Goal: Use online tool/utility

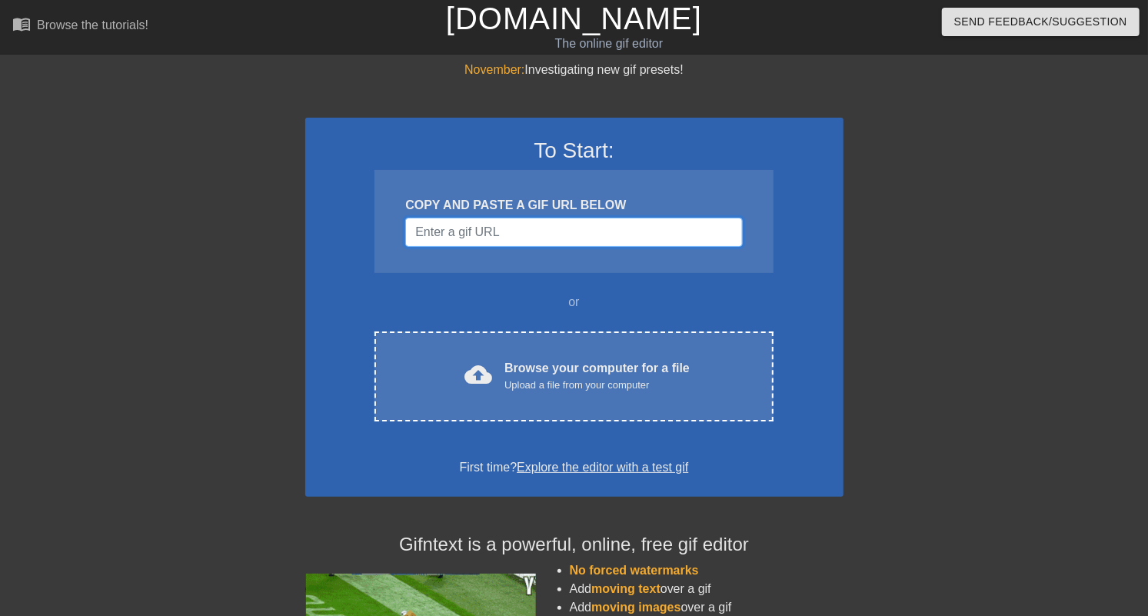
click at [488, 232] on input "Username" at bounding box center [573, 232] width 337 height 29
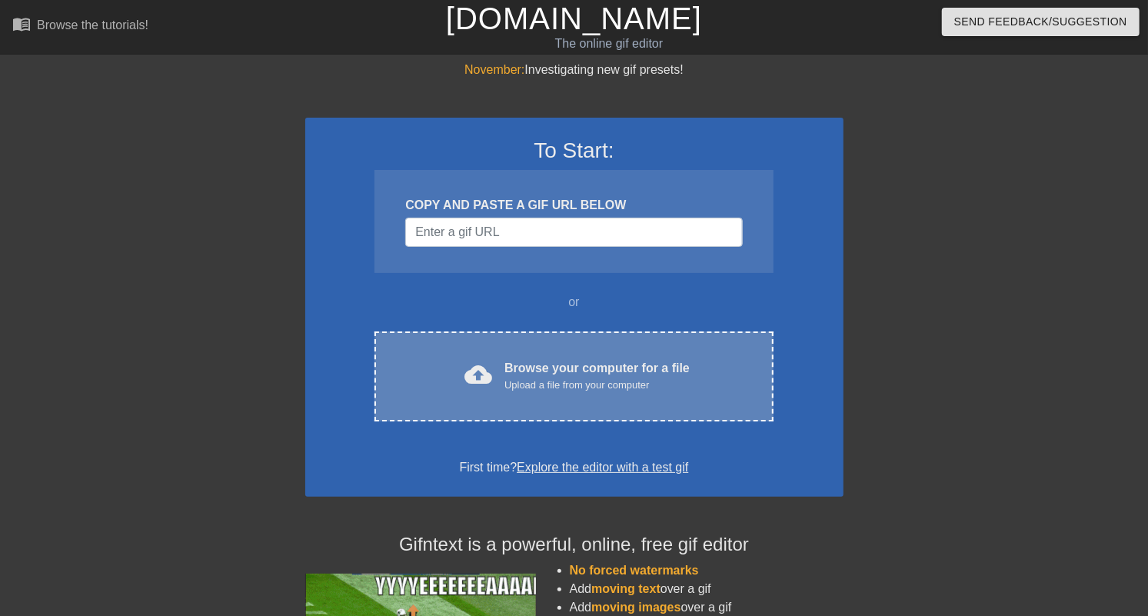
click at [644, 373] on div "Browse your computer for a file Upload a file from your computer" at bounding box center [597, 376] width 185 height 34
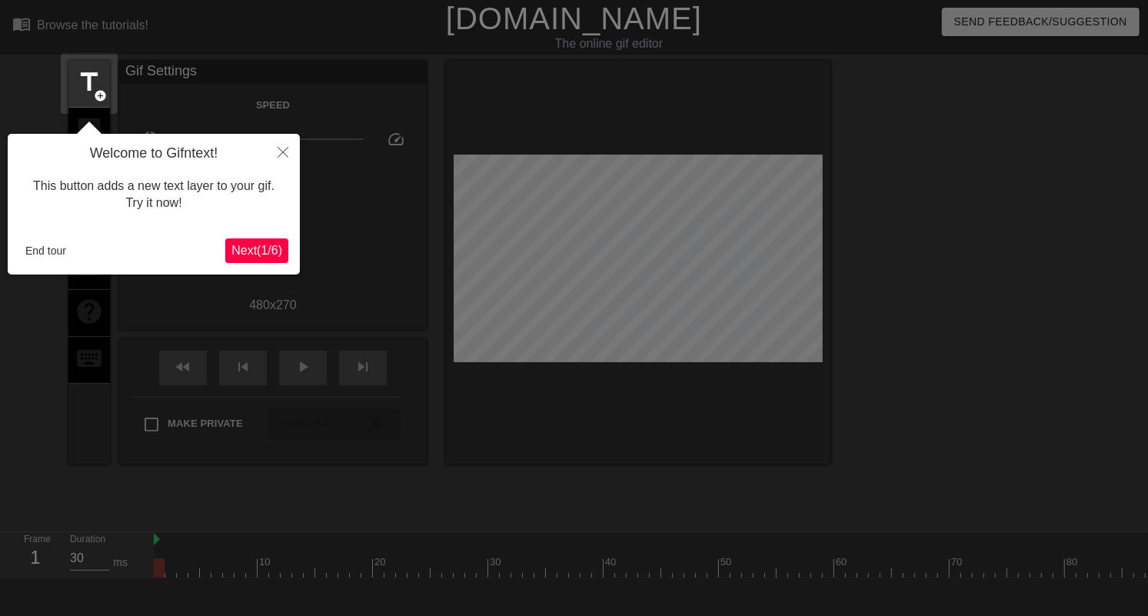
scroll to position [38, 0]
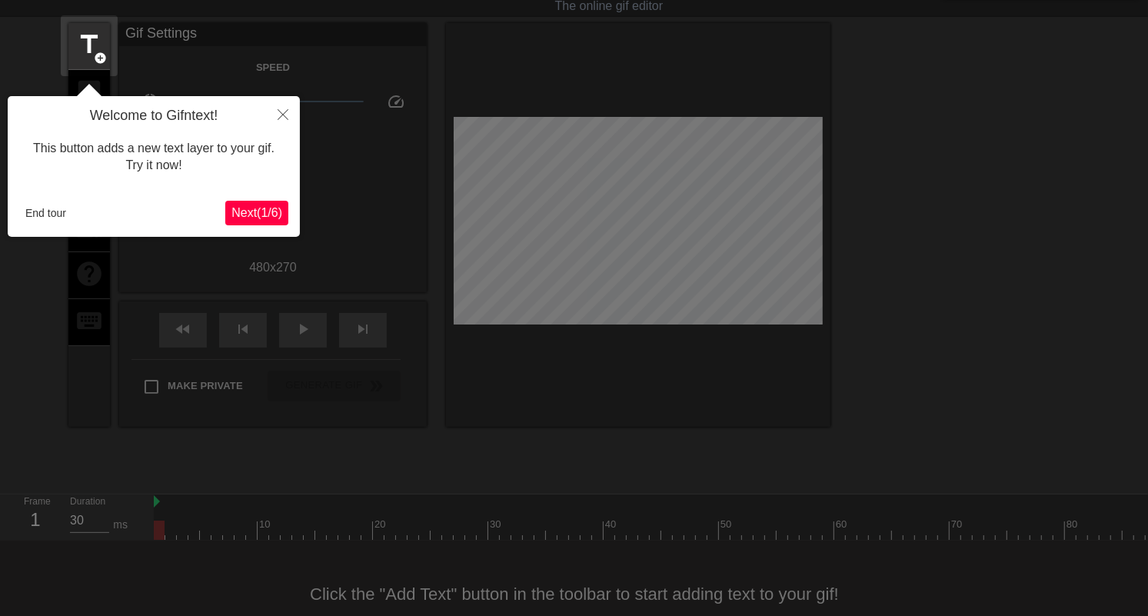
click at [258, 208] on span "Next ( 1 / 6 )" at bounding box center [256, 212] width 51 height 13
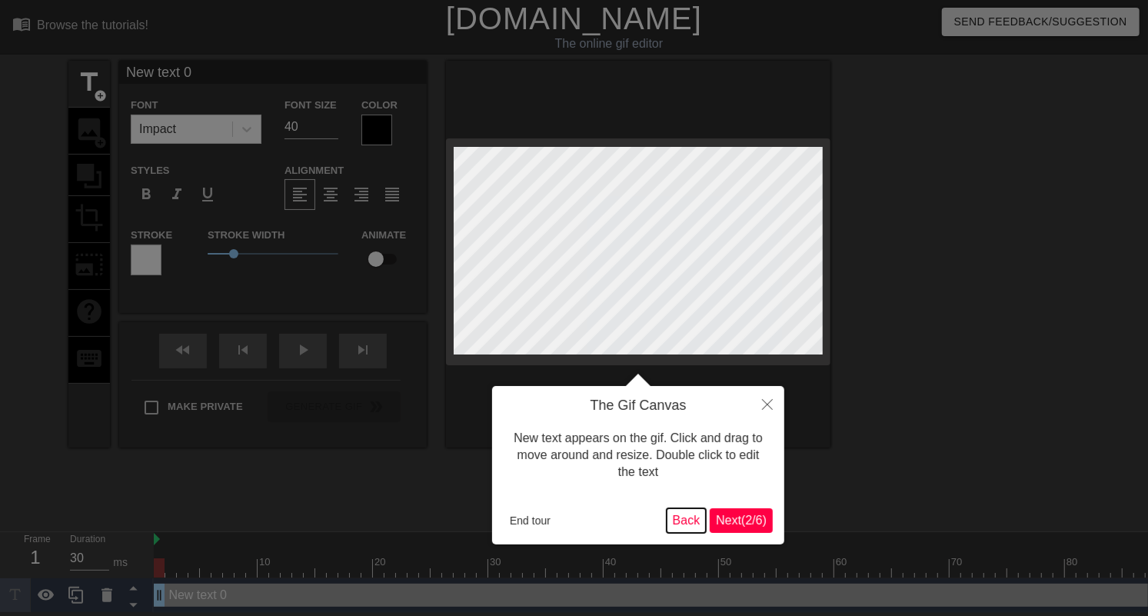
click at [673, 529] on button "Back" at bounding box center [687, 520] width 40 height 25
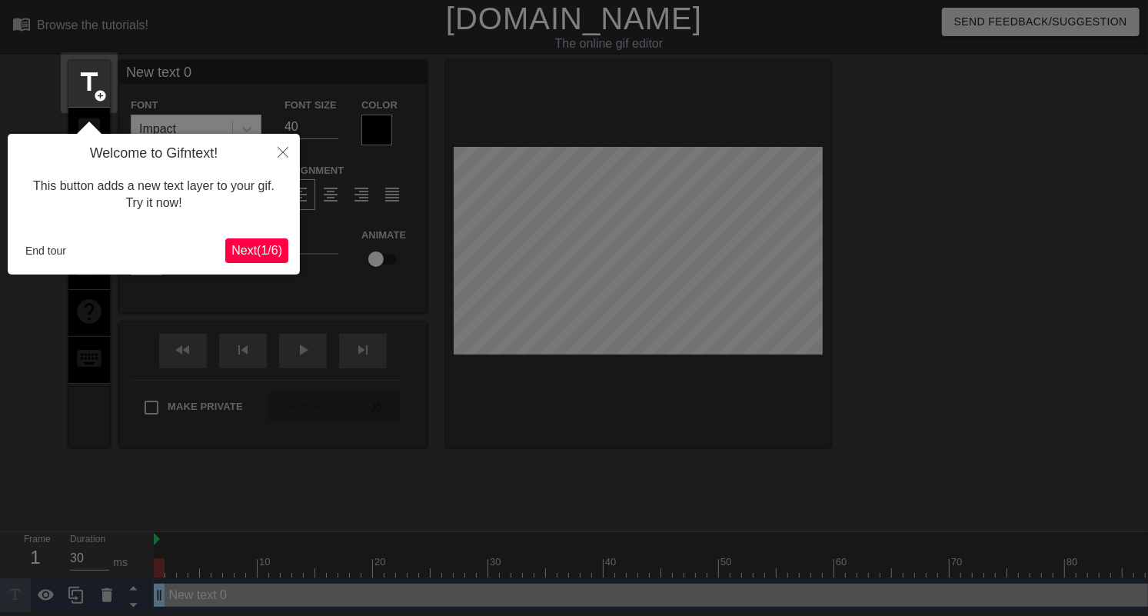
click at [265, 255] on span "Next ( 1 / 6 )" at bounding box center [256, 250] width 51 height 13
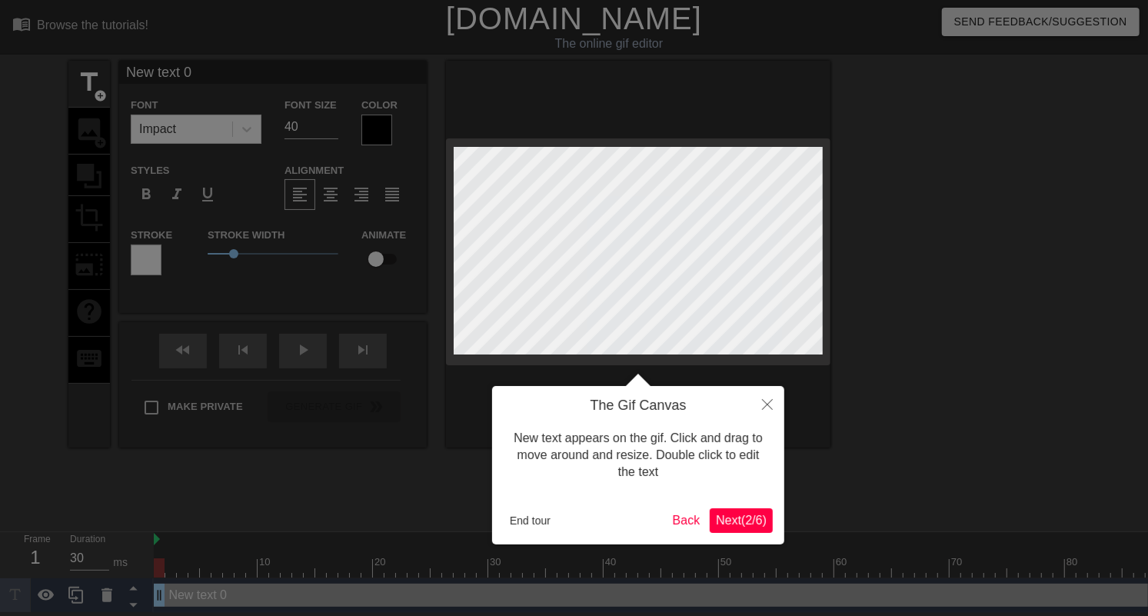
click at [764, 519] on span "Next ( 2 / 6 )" at bounding box center [741, 520] width 51 height 13
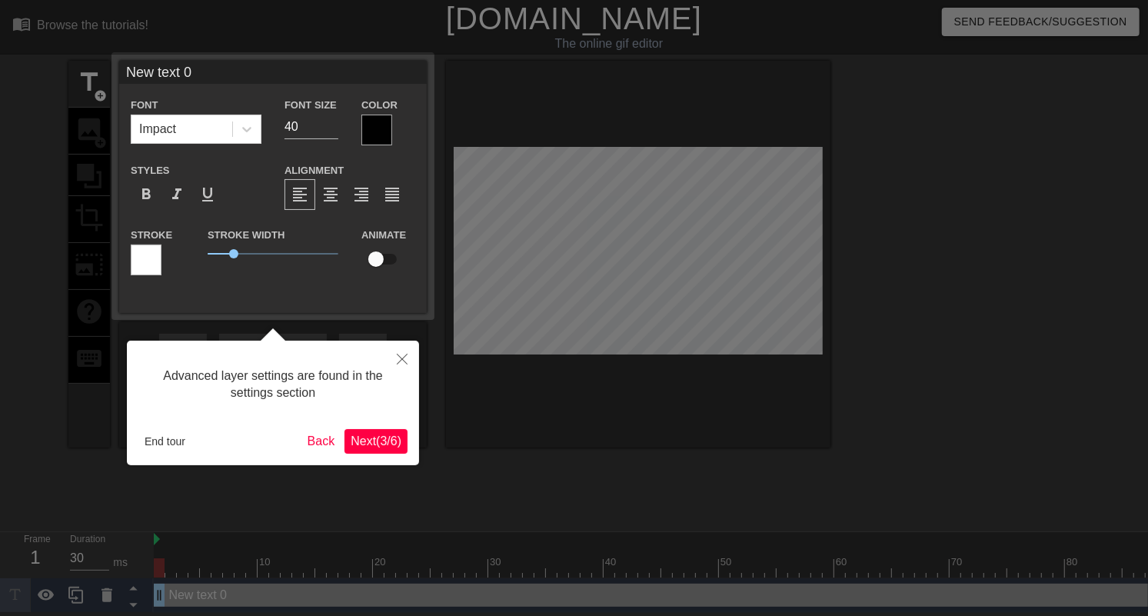
click at [376, 438] on span "Next ( 3 / 6 )" at bounding box center [376, 441] width 51 height 13
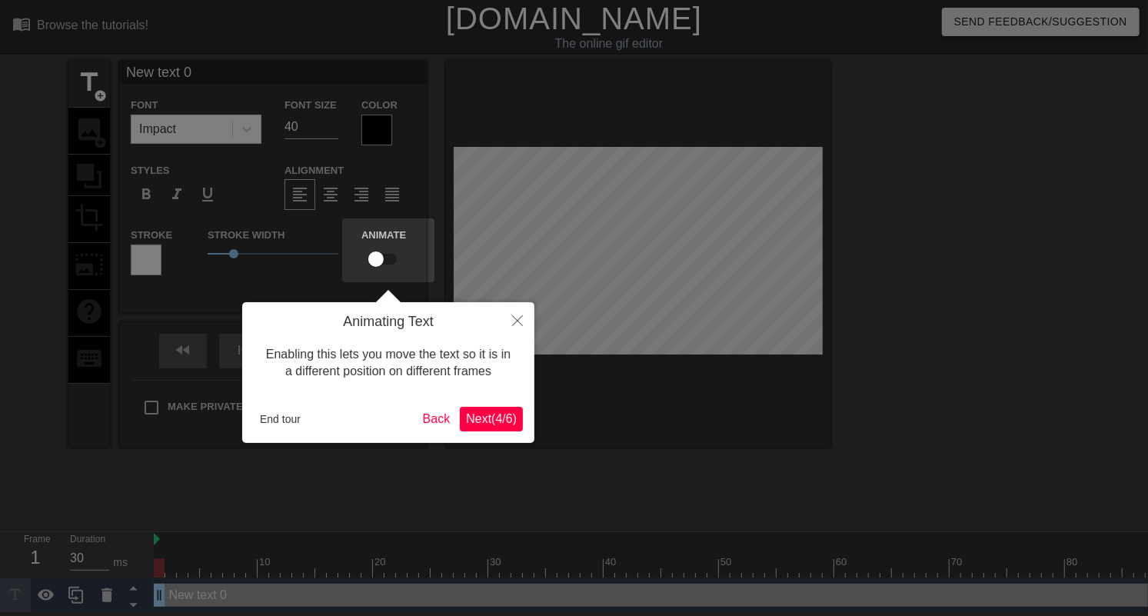
click at [488, 422] on span "Next ( 4 / 6 )" at bounding box center [491, 418] width 51 height 13
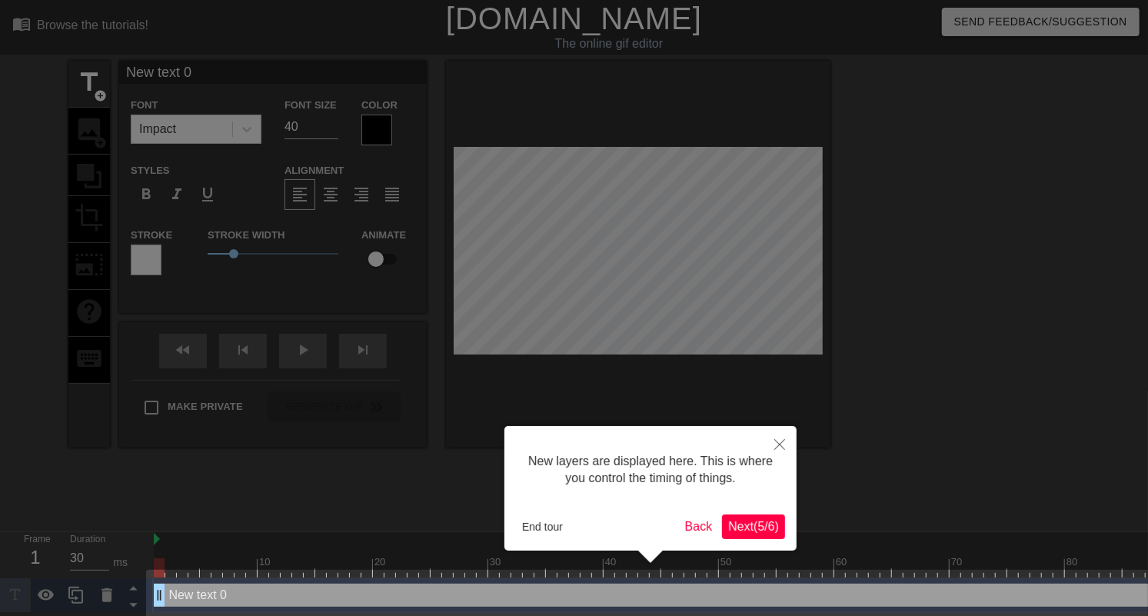
scroll to position [11, 0]
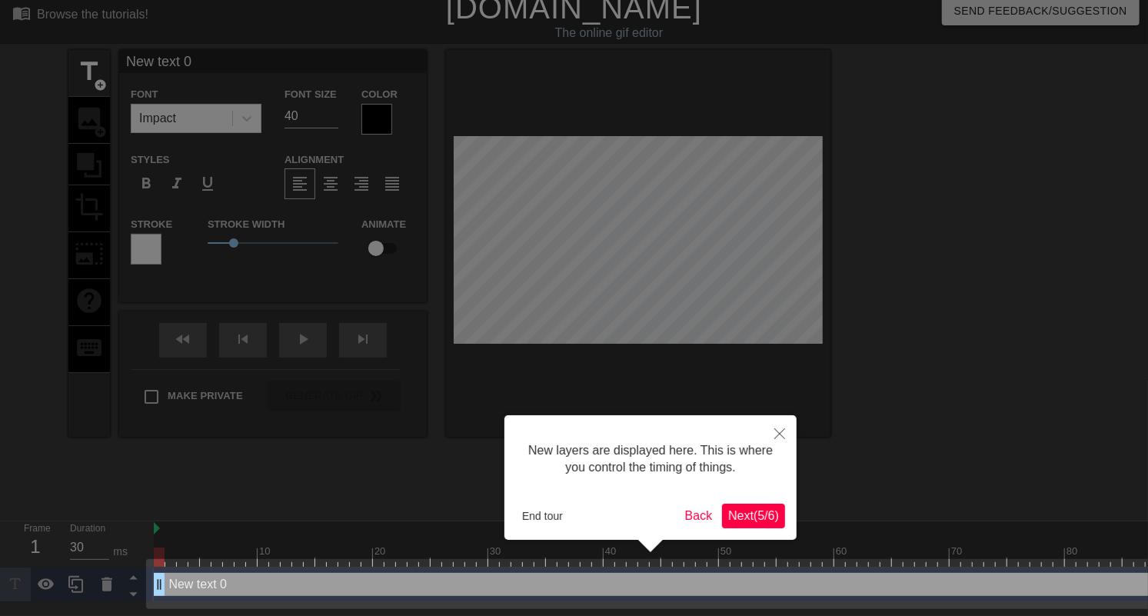
click at [761, 522] on span "Next ( 5 / 6 )" at bounding box center [753, 515] width 51 height 13
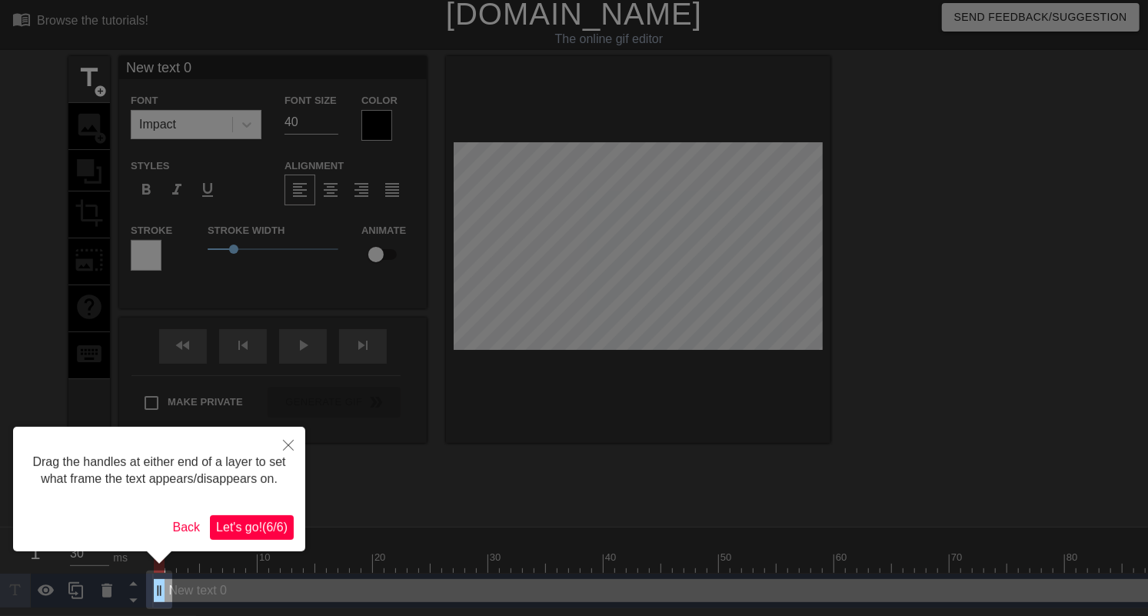
scroll to position [0, 0]
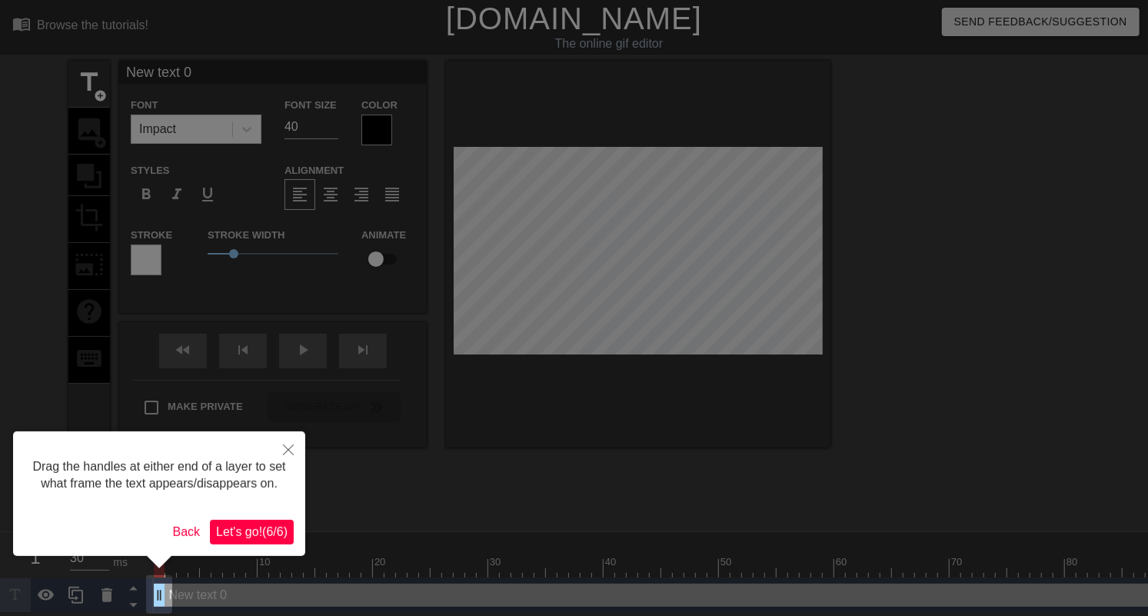
click at [283, 521] on button "Let's go! ( 6 / 6 )" at bounding box center [252, 532] width 84 height 25
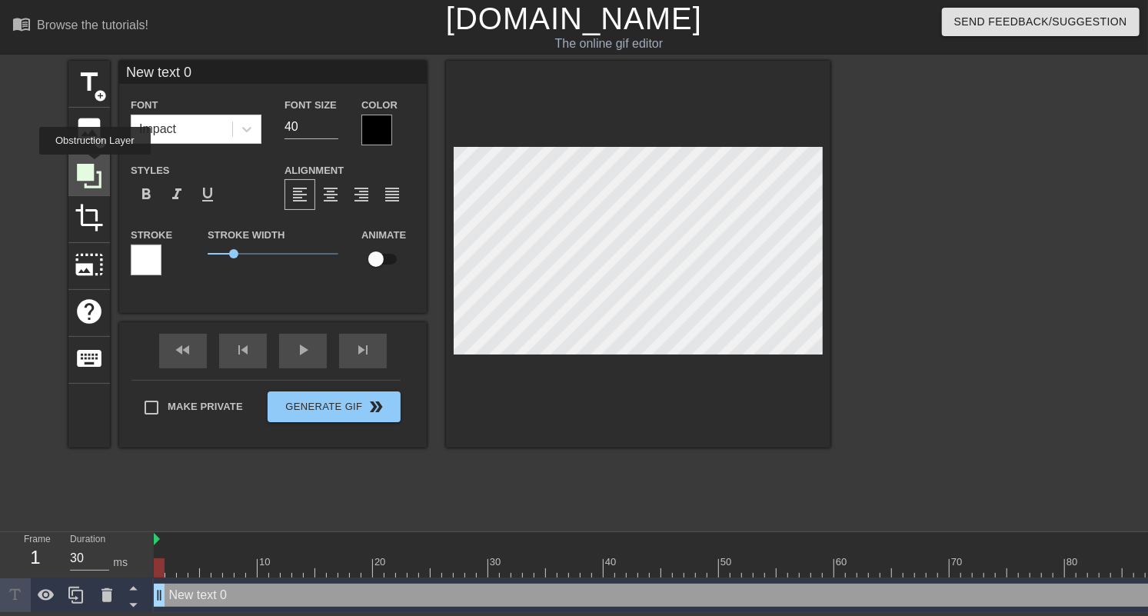
click at [95, 165] on icon at bounding box center [89, 176] width 29 height 29
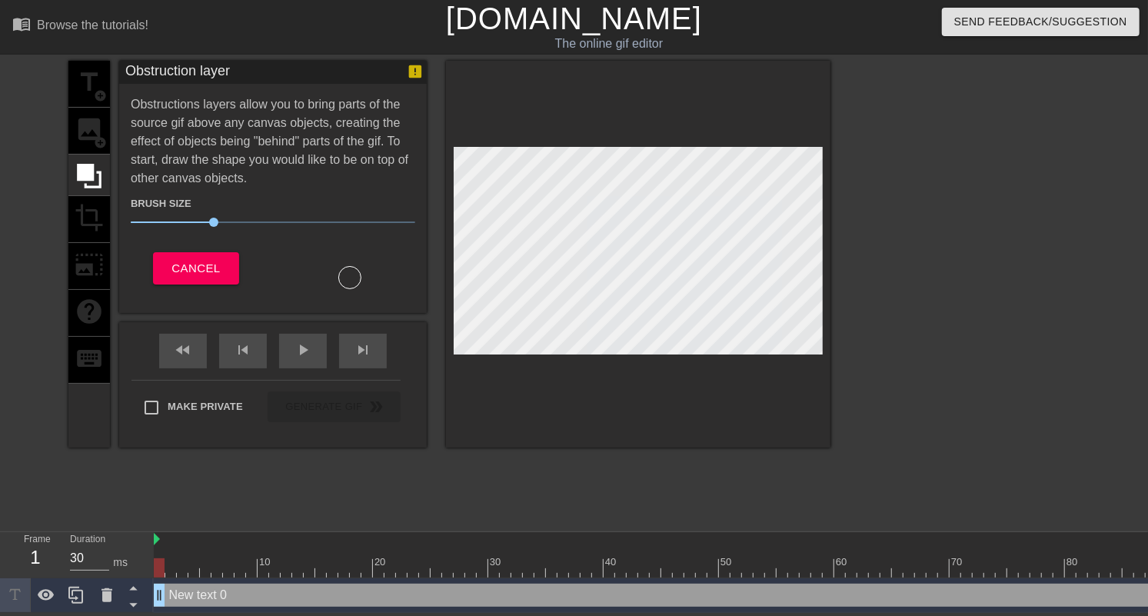
click at [88, 139] on div "title add_circle image add_circle crop photo_size_select_large help keyboard" at bounding box center [89, 254] width 42 height 387
click at [87, 119] on div "title add_circle image add_circle crop photo_size_select_large help keyboard" at bounding box center [89, 254] width 42 height 387
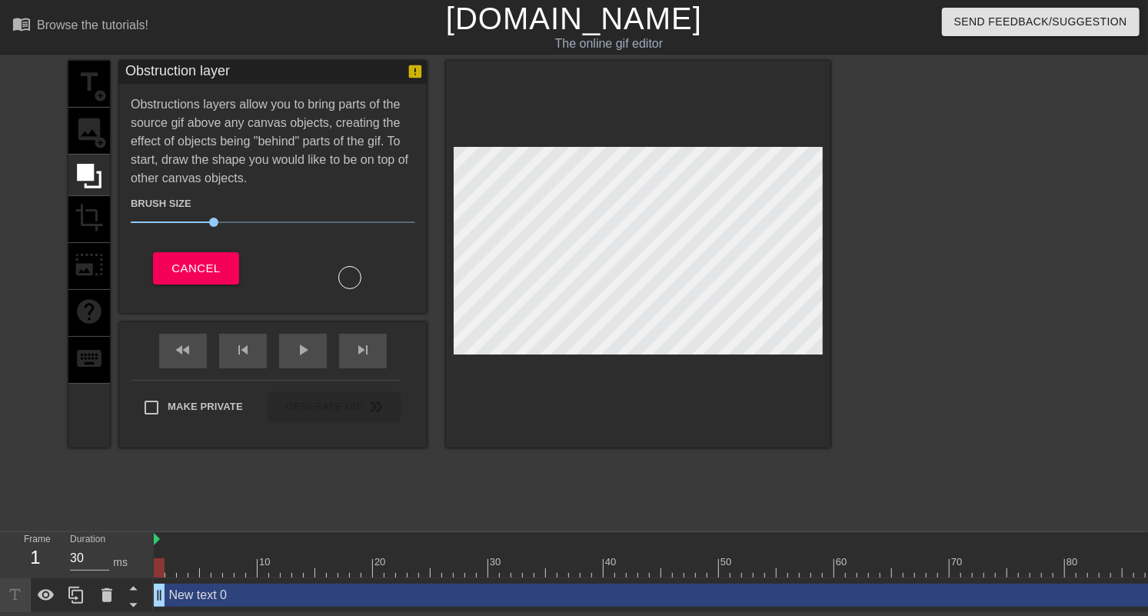
click at [8, 117] on div "title add_circle image add_circle crop photo_size_select_large help keyboard Ob…" at bounding box center [574, 291] width 1148 height 461
click at [93, 122] on div "title add_circle image add_circle crop photo_size_select_large help keyboard" at bounding box center [89, 254] width 42 height 387
click at [408, 77] on icon at bounding box center [415, 71] width 17 height 17
click at [201, 281] on button "Cancel" at bounding box center [195, 268] width 85 height 32
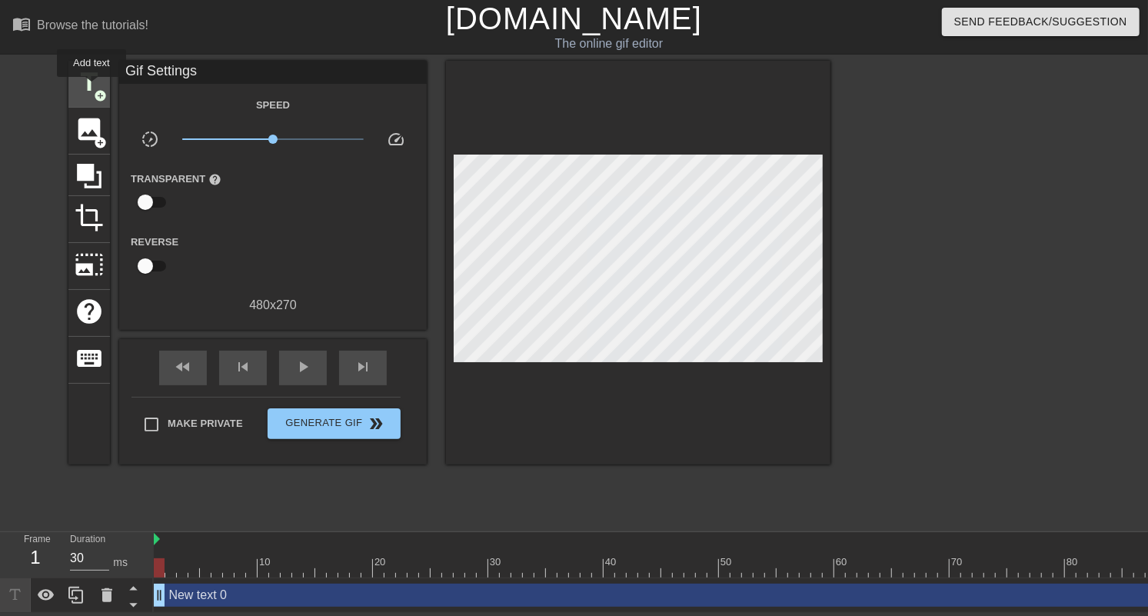
click at [92, 88] on span "title" at bounding box center [89, 82] width 29 height 29
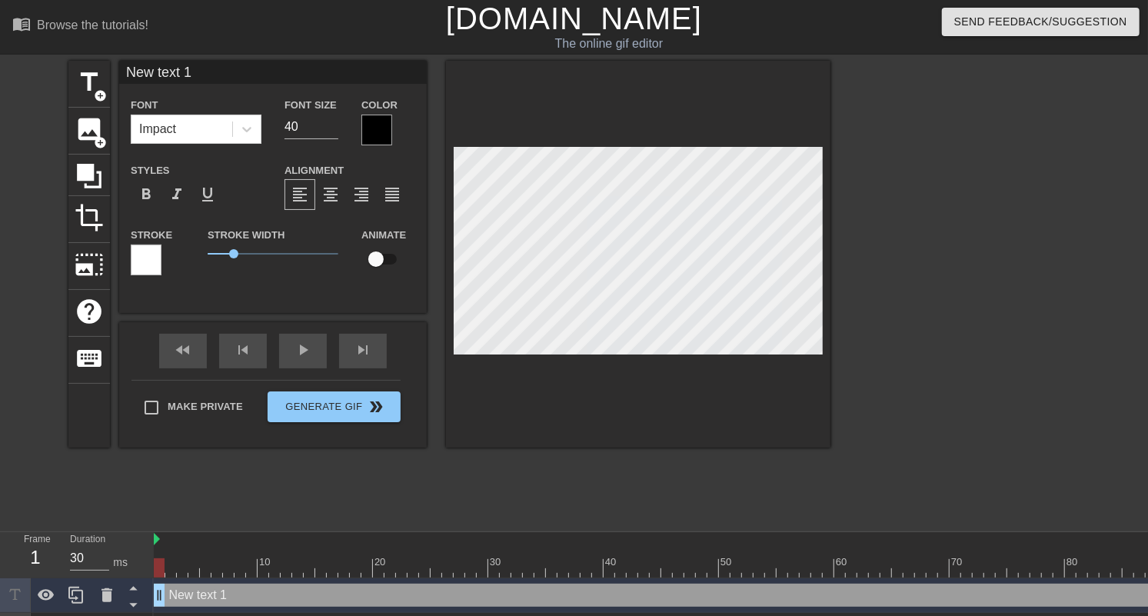
click at [154, 265] on div at bounding box center [146, 260] width 31 height 31
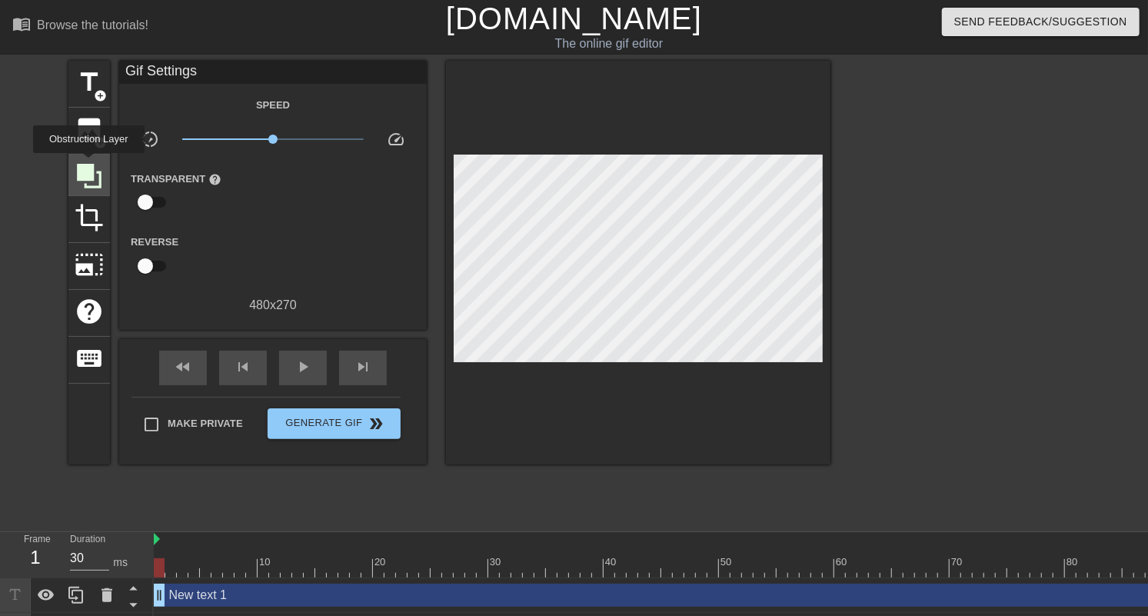
click at [88, 164] on icon at bounding box center [89, 176] width 25 height 25
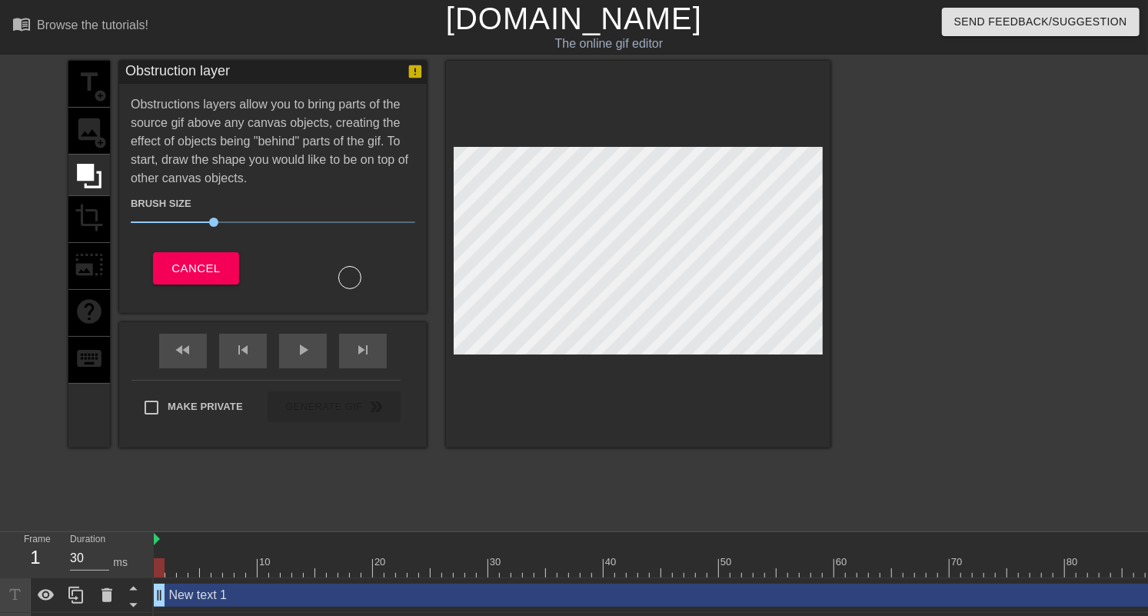
click at [346, 278] on div at bounding box center [349, 277] width 23 height 23
click at [200, 222] on span "25" at bounding box center [273, 222] width 285 height 18
click at [222, 224] on span "25" at bounding box center [273, 222] width 285 height 18
click at [341, 281] on div at bounding box center [350, 277] width 25 height 25
click at [346, 278] on div at bounding box center [350, 277] width 25 height 25
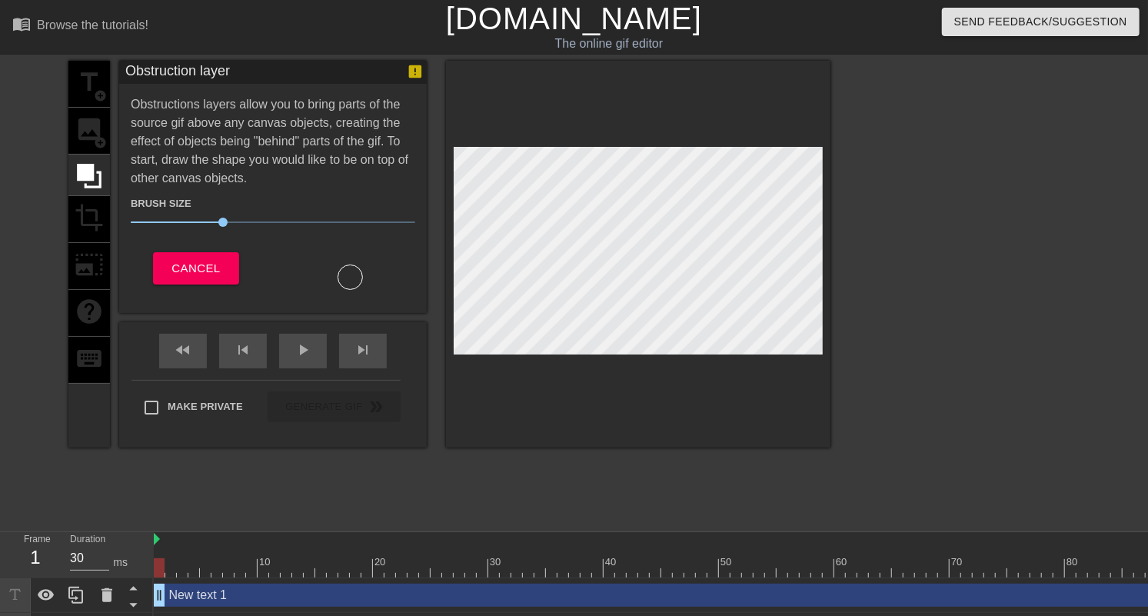
click at [836, 189] on div "title add_circle image add_circle crop photo_size_select_large help keyboard Ob…" at bounding box center [574, 291] width 1148 height 461
